Goal: Task Accomplishment & Management: Manage account settings

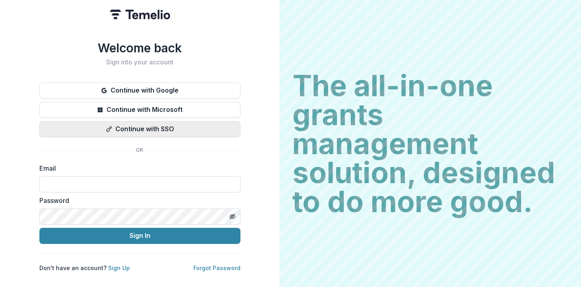
click at [174, 126] on button "Continue with SSO" at bounding box center [139, 129] width 201 height 16
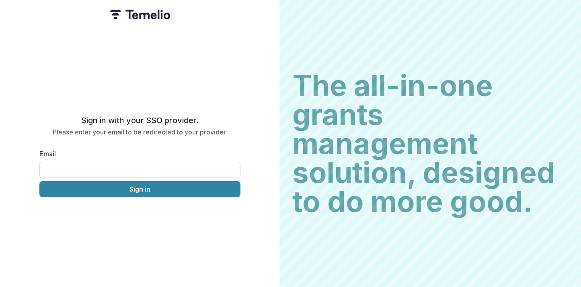
click at [136, 164] on input "Email" at bounding box center [139, 170] width 201 height 16
type input "**********"
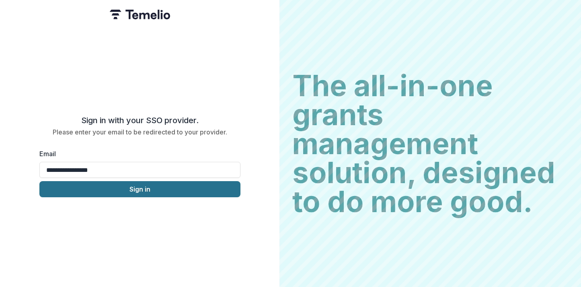
click at [145, 187] on button "Sign in" at bounding box center [139, 189] width 201 height 16
